Goal: Find specific page/section: Find specific page/section

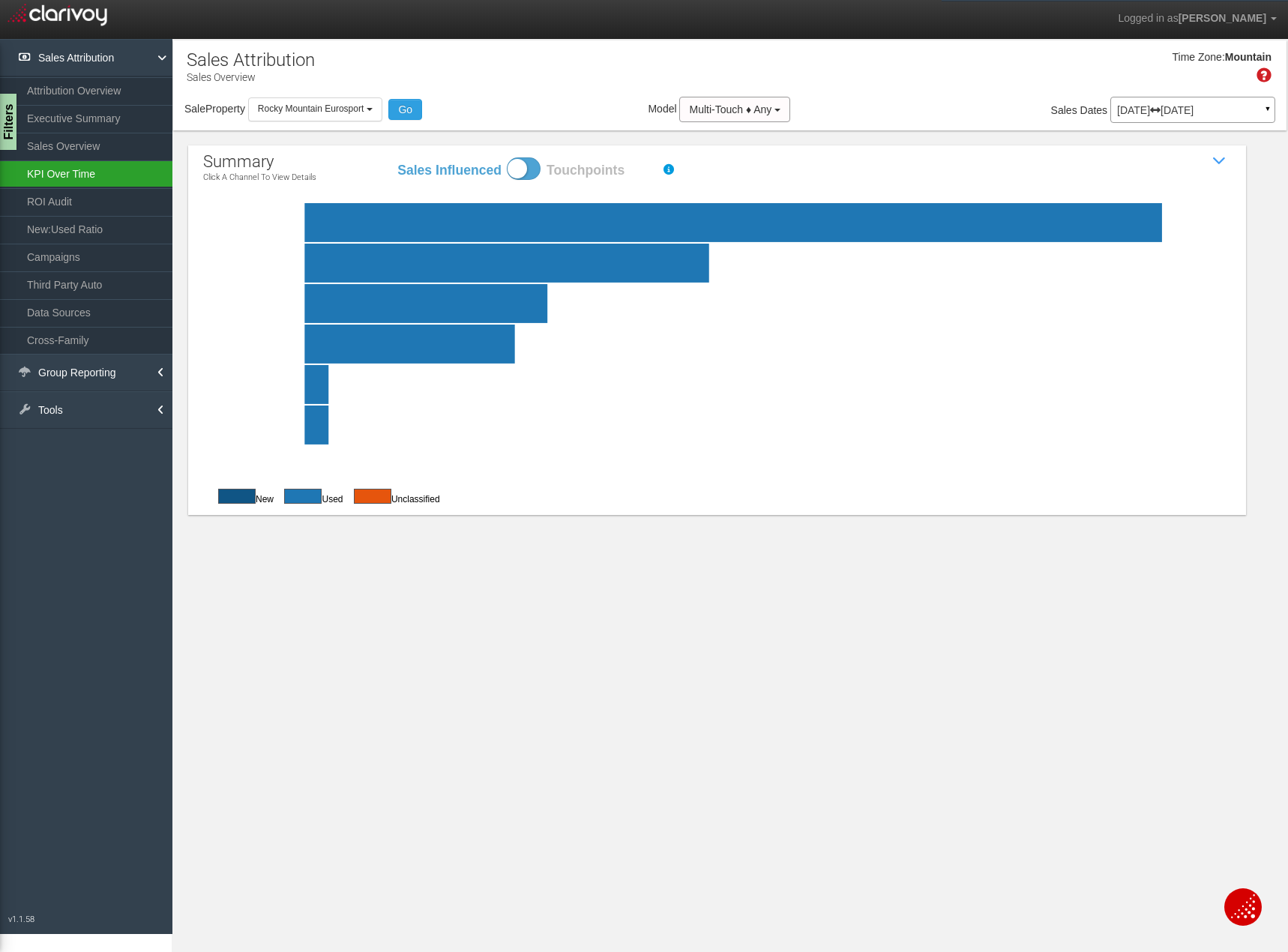
click at [101, 179] on link "KPI Over Time" at bounding box center [86, 173] width 172 height 27
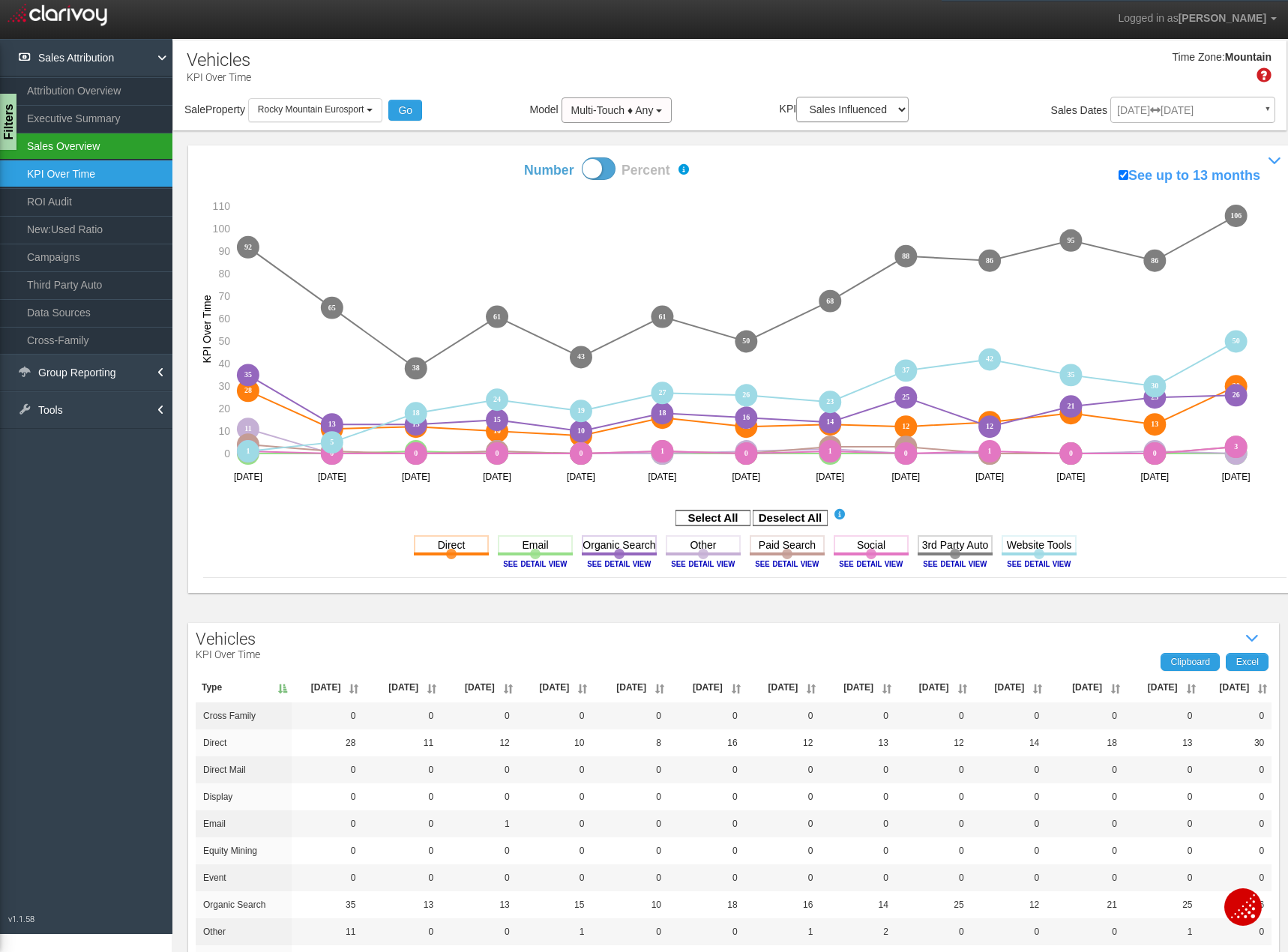
click at [109, 146] on link "Sales Overview" at bounding box center [86, 146] width 172 height 27
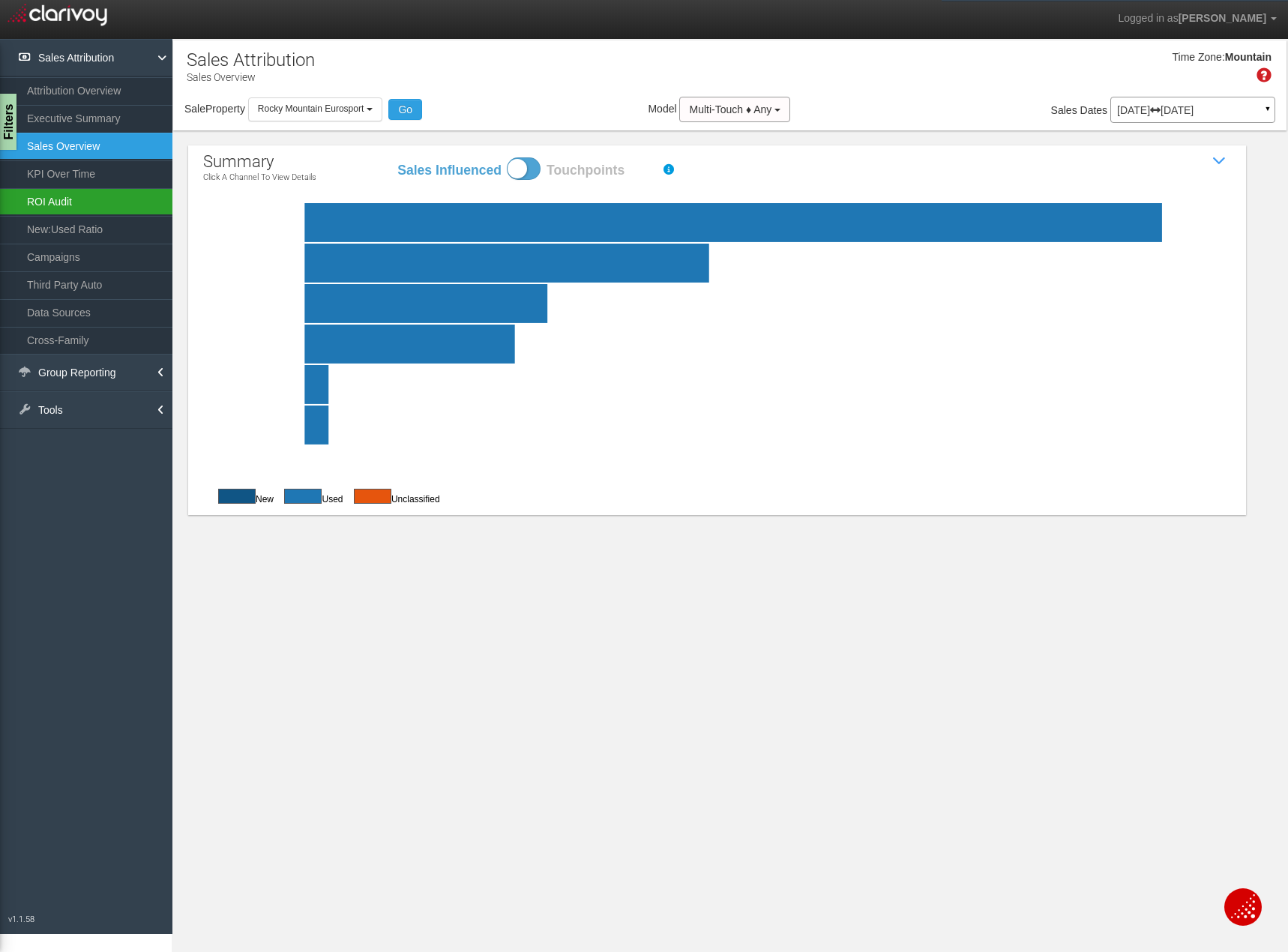
click at [102, 209] on link "ROI Audit" at bounding box center [86, 201] width 172 height 27
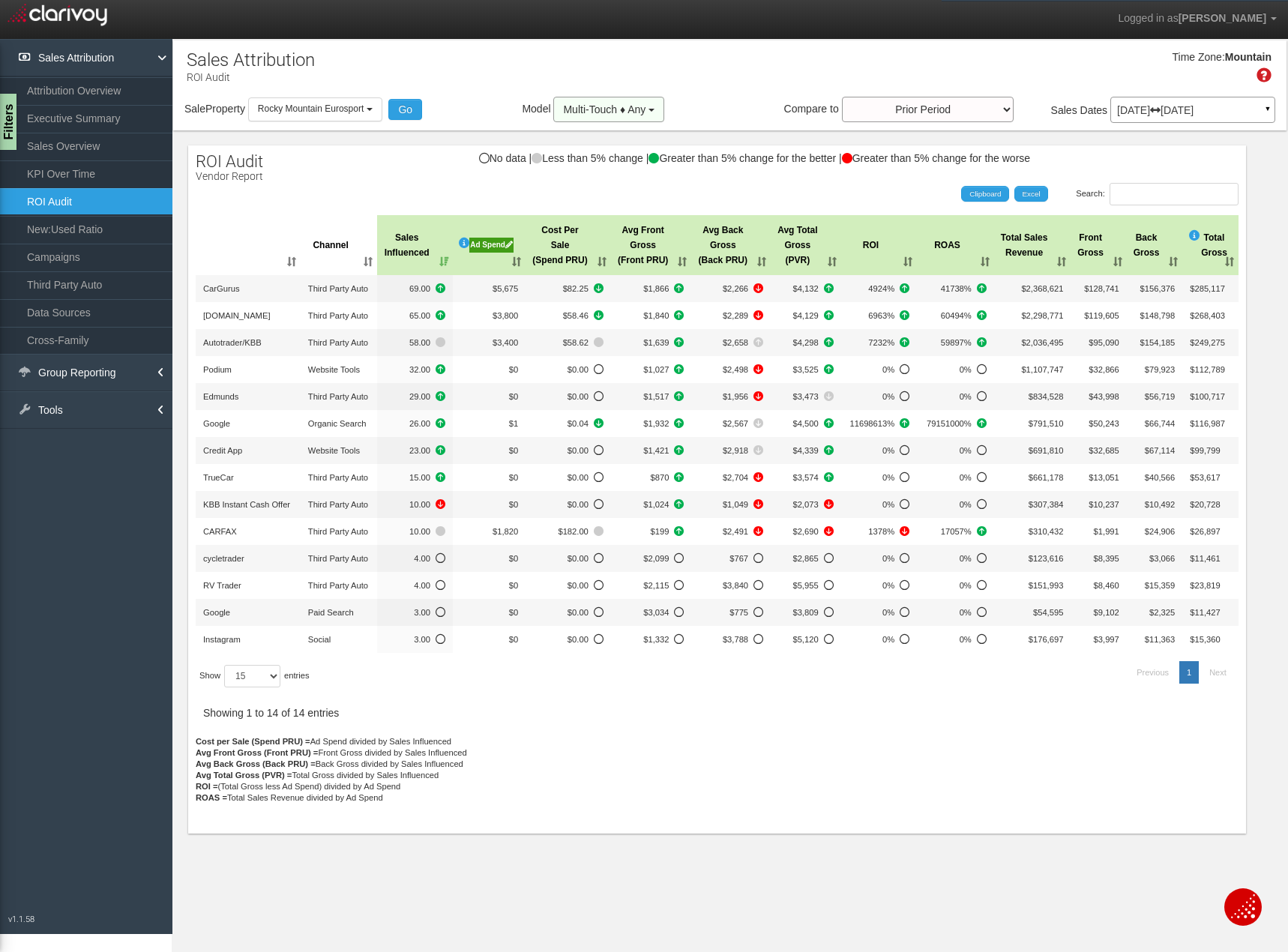
click at [645, 108] on span "Multi-Touch ♦ Any" at bounding box center [604, 109] width 83 height 12
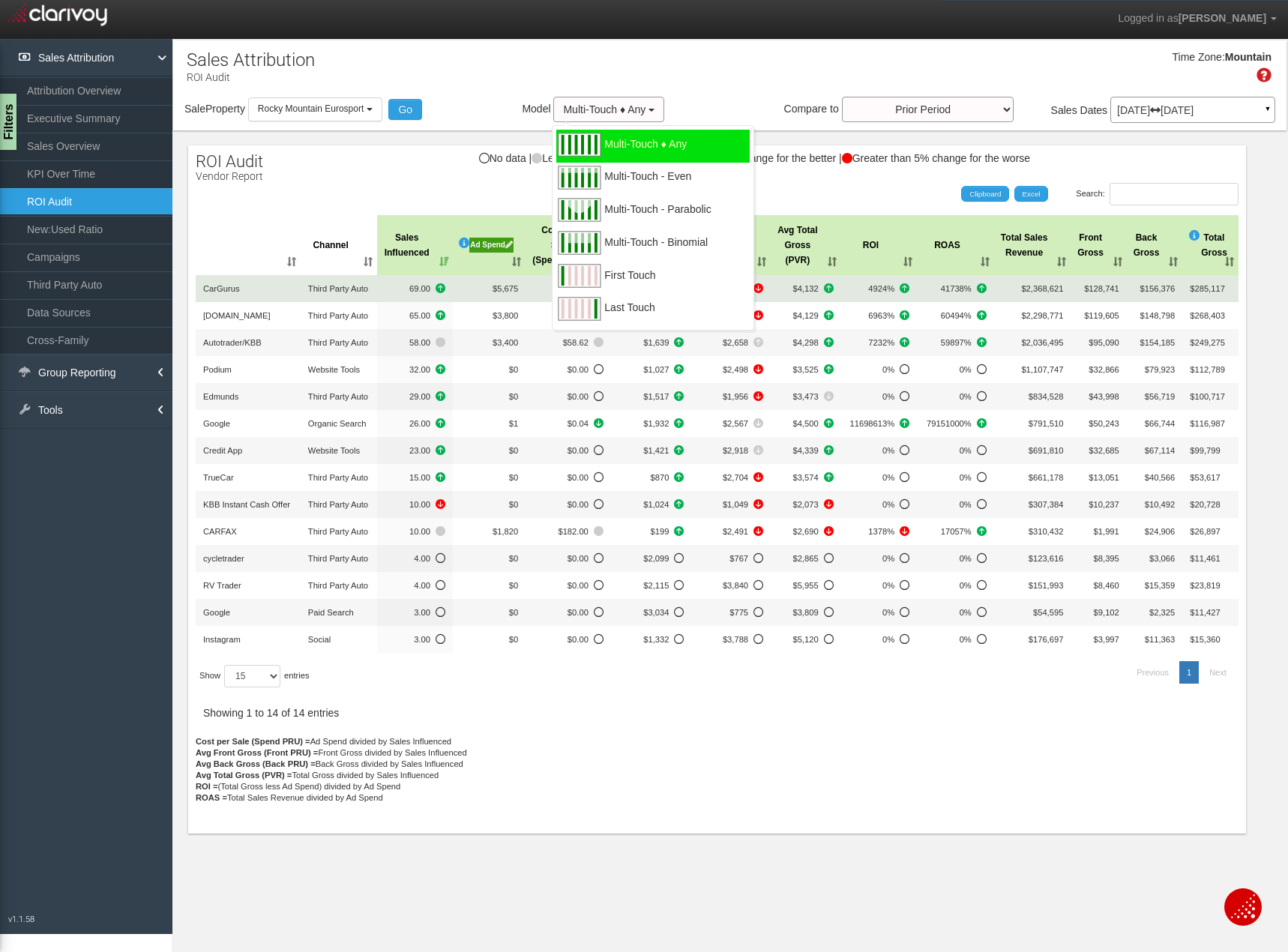
click at [675, 279] on div "First Touch" at bounding box center [653, 277] width 193 height 33
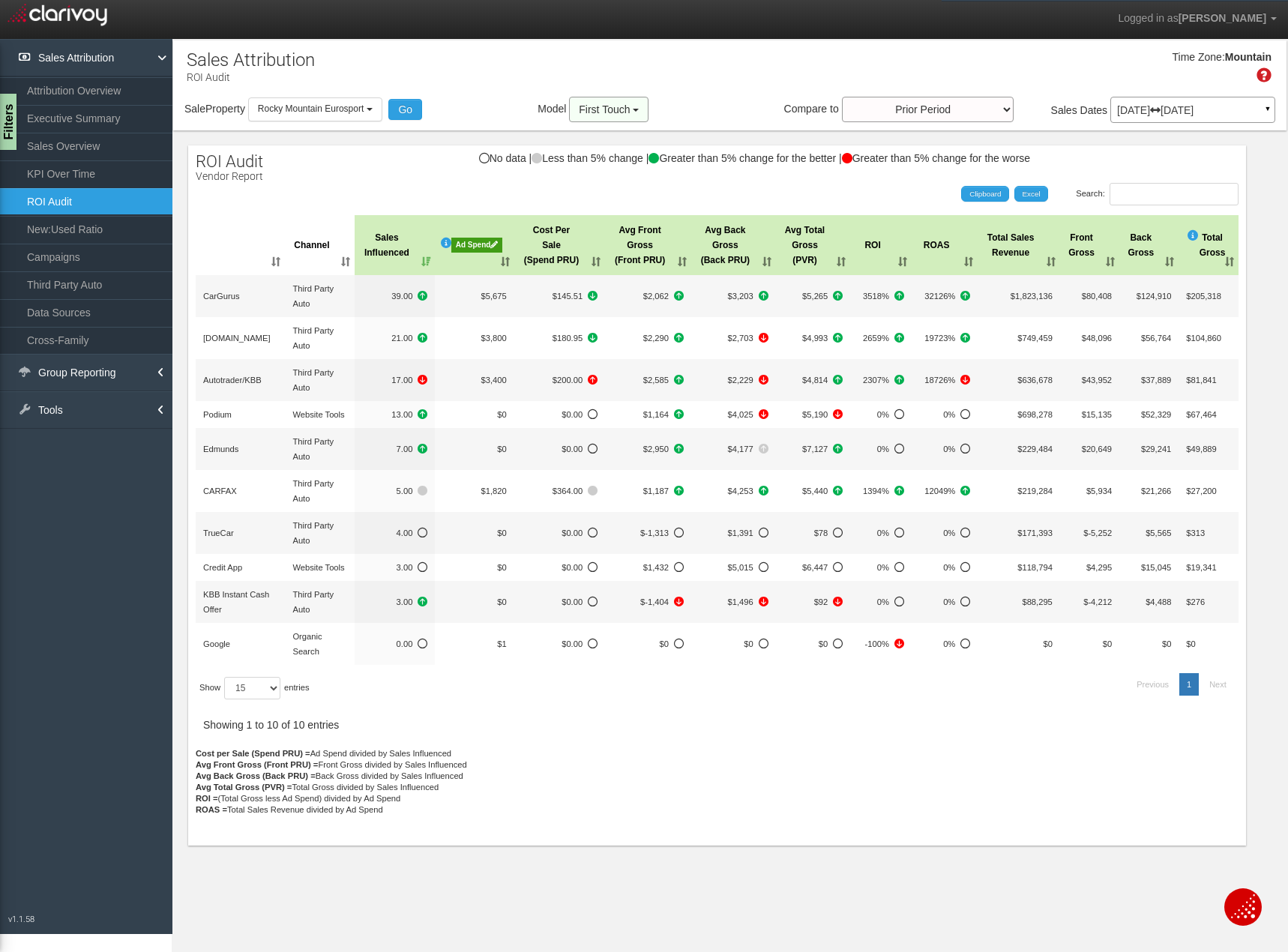
click at [634, 108] on button "First Touch" at bounding box center [609, 109] width 80 height 26
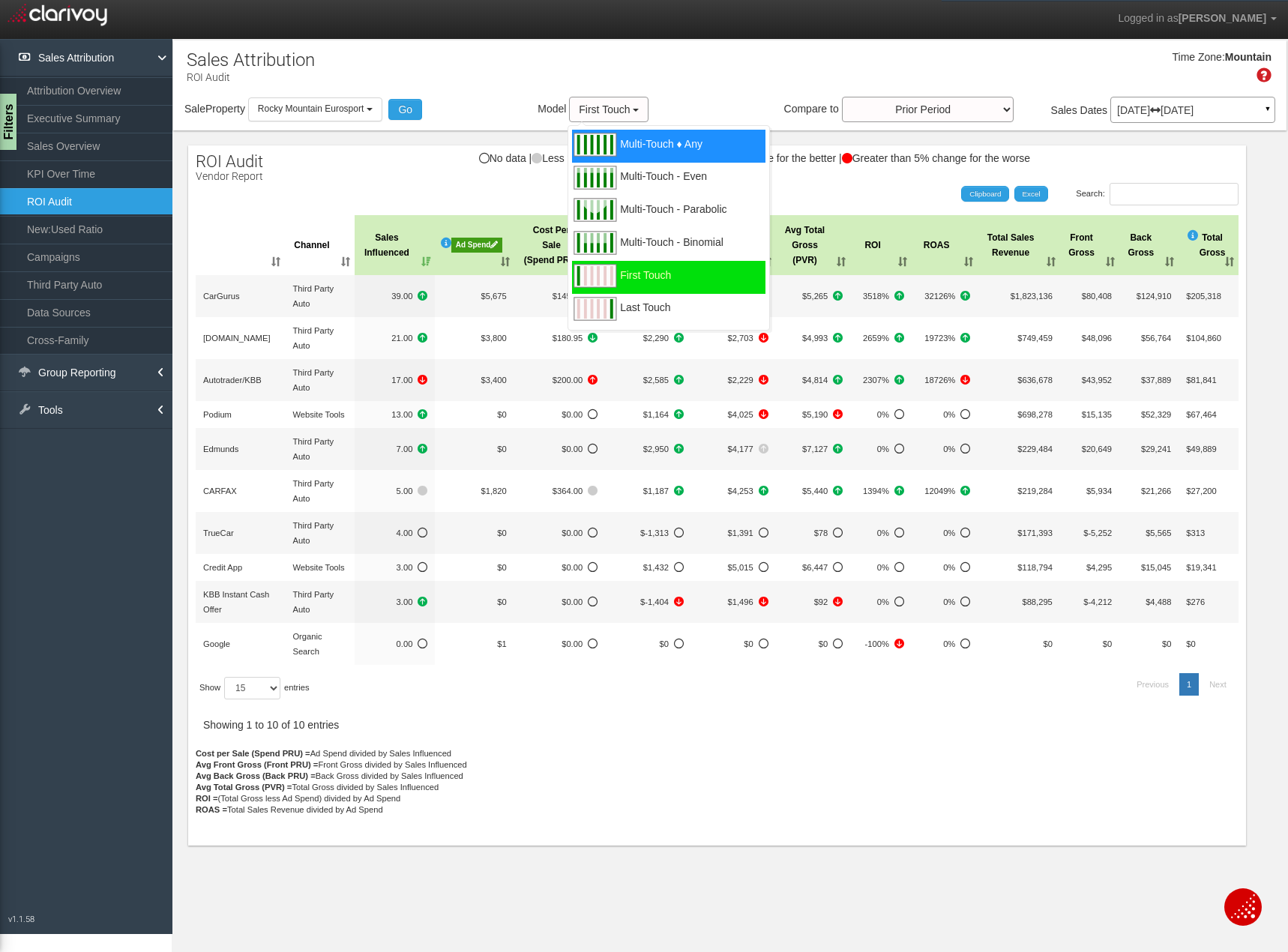
click at [623, 146] on span "Multi-Touch ♦ Any" at bounding box center [661, 153] width 83 height 19
